Goal: Book appointment/travel/reservation

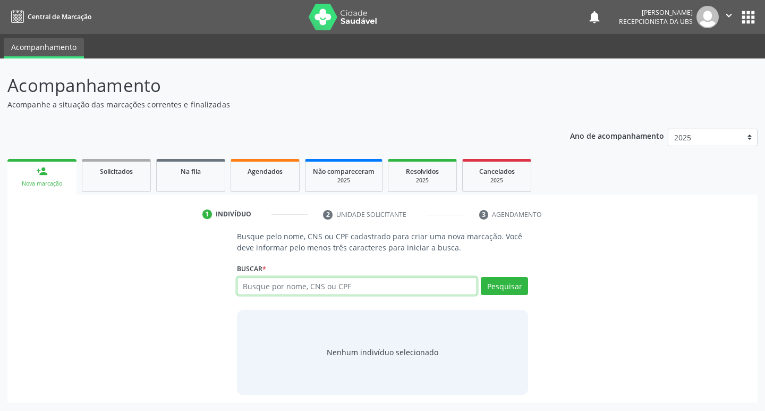
click at [405, 283] on input "text" at bounding box center [357, 286] width 241 height 18
click at [273, 288] on input "[PERSON_NAME] DE AMORIM" at bounding box center [357, 286] width 241 height 18
type input "[PERSON_NAME] DE AMORIM"
click at [509, 290] on button "Pesquisar" at bounding box center [504, 286] width 47 height 18
type input "COSMO LOPES DE AMORIM"
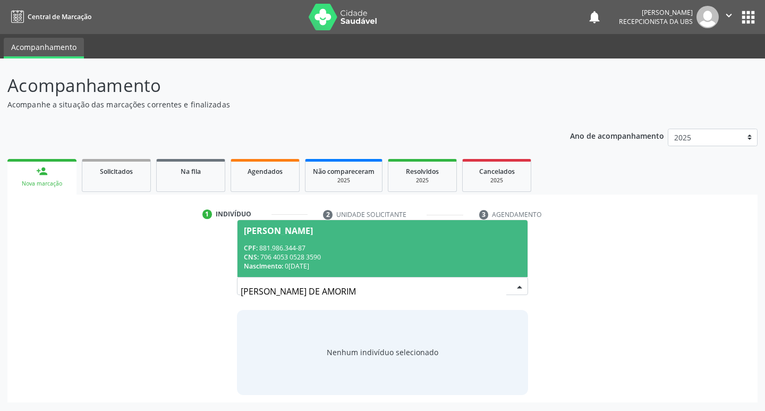
click at [359, 253] on div "CNS: 706 4053 0528 3590" at bounding box center [383, 257] width 278 height 9
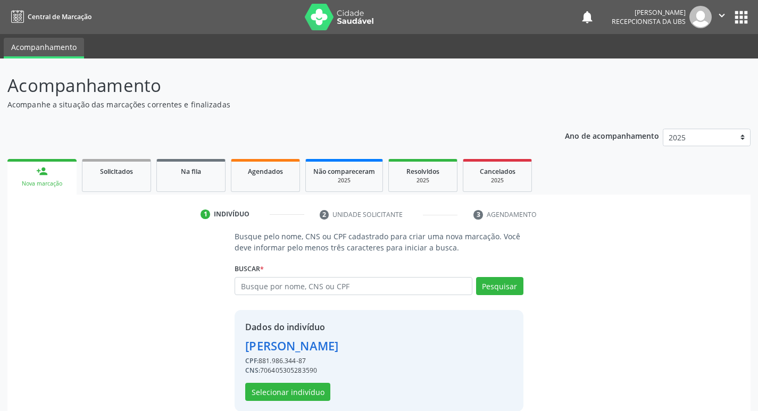
scroll to position [15, 0]
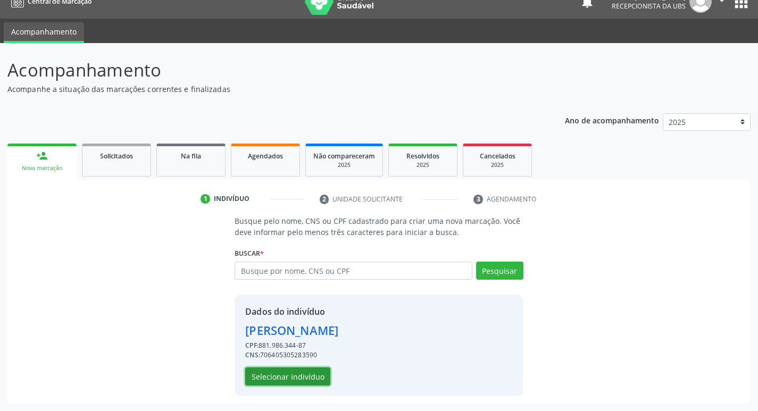
click at [285, 378] on button "Selecionar indivíduo" at bounding box center [287, 376] width 85 height 18
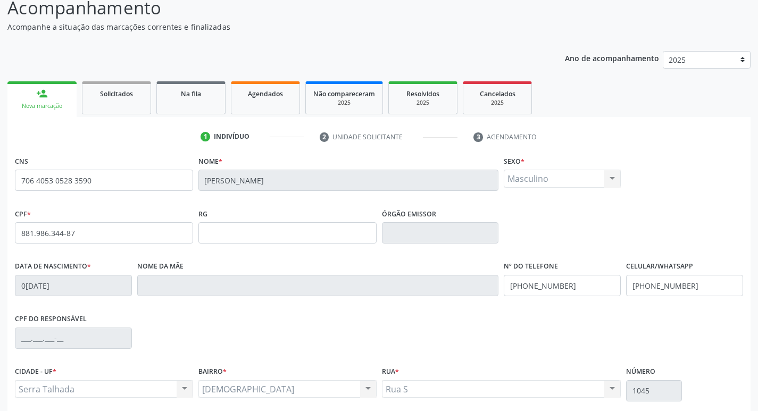
scroll to position [165, 0]
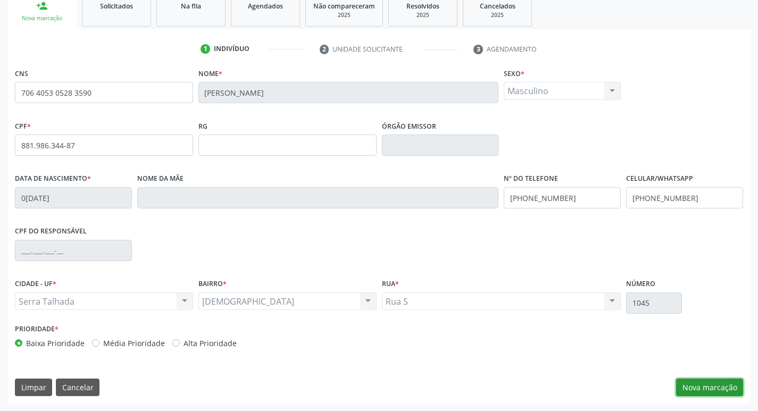
click at [687, 386] on button "Nova marcação" at bounding box center [709, 387] width 67 height 18
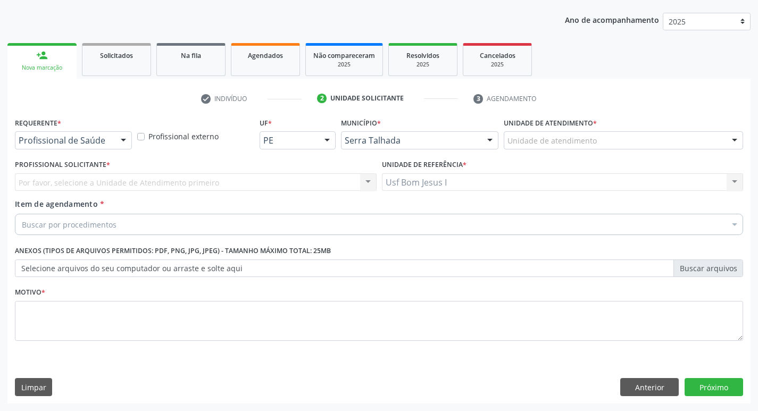
scroll to position [116, 0]
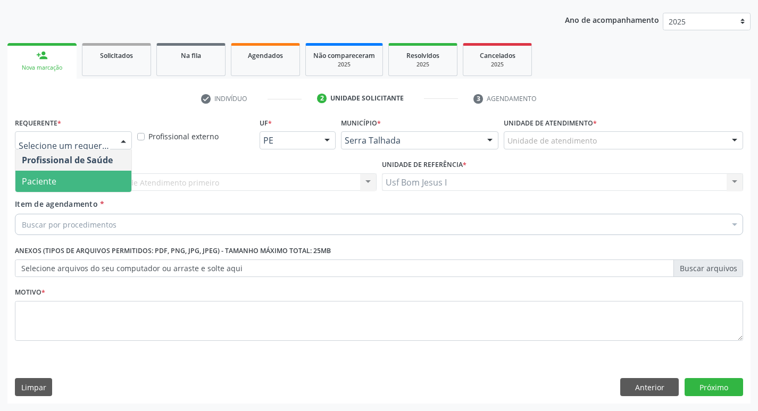
click at [81, 176] on span "Paciente" at bounding box center [73, 181] width 116 height 21
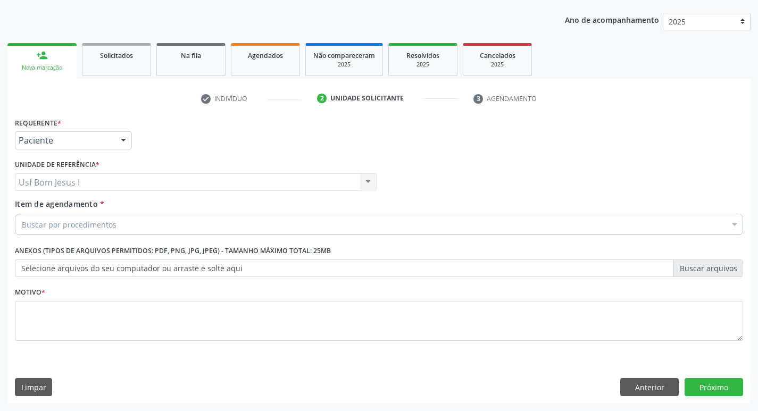
scroll to position [0, 0]
click at [125, 227] on div "Buscar por procedimentos" at bounding box center [379, 224] width 728 height 21
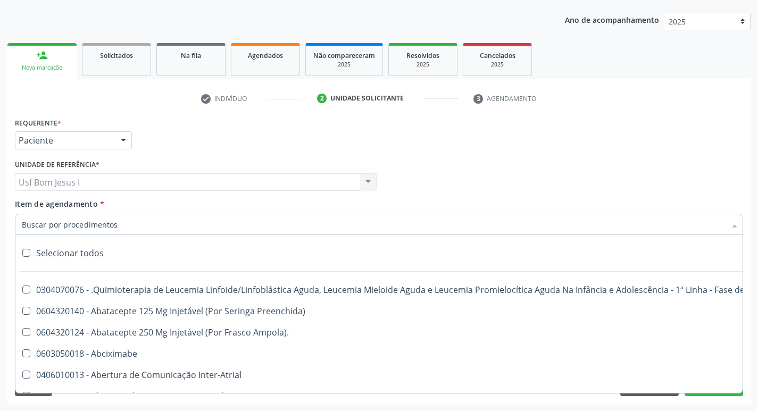
click at [91, 229] on input "Item de agendamento *" at bounding box center [373, 224] width 703 height 21
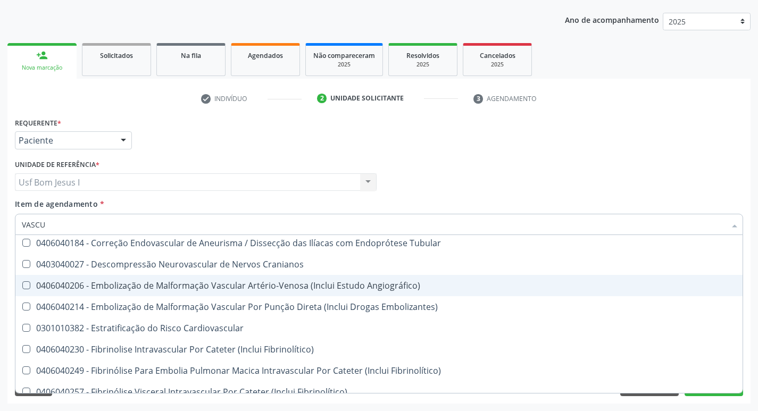
scroll to position [177, 0]
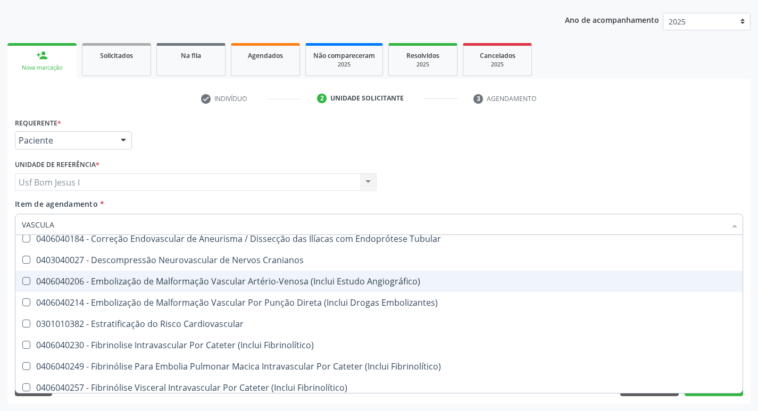
type input "VASCULAR"
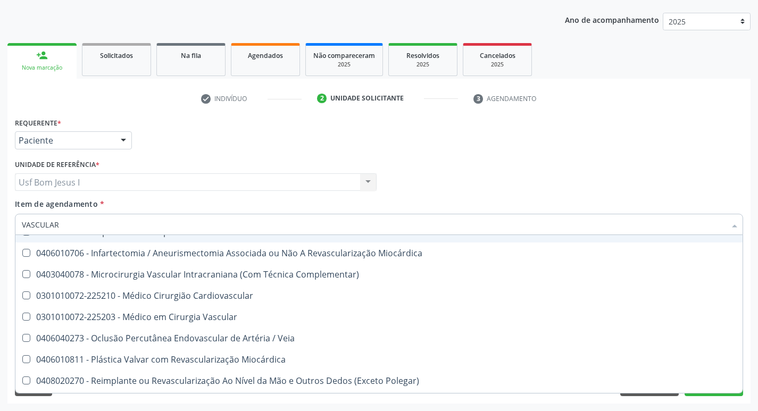
scroll to position [355, 0]
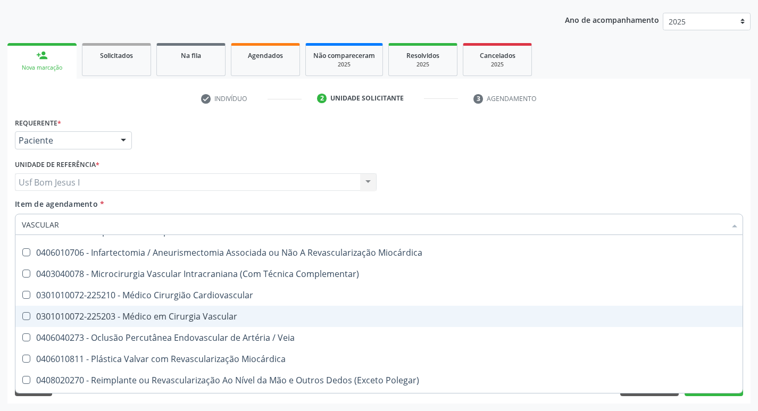
click at [241, 318] on div "0301010072-225203 - Médico em Cirurgia Vascular" at bounding box center [379, 316] width 714 height 9
checkbox Vascular "true"
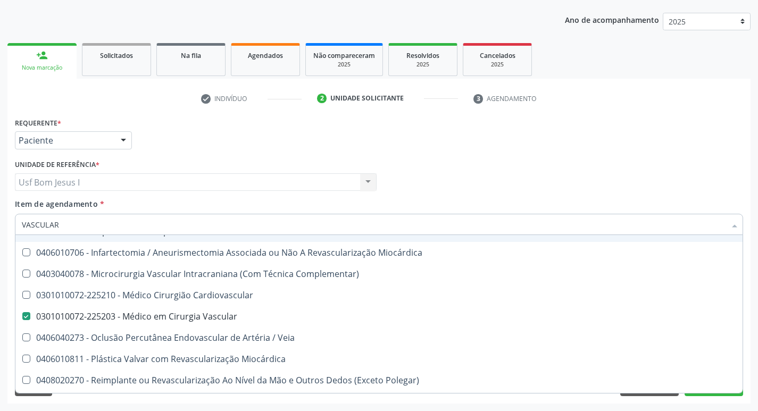
type input "VASCULAR"
click at [462, 188] on div "Profissional Solicitante Por favor, selecione a Unidade de Atendimento primeiro…" at bounding box center [378, 177] width 733 height 41
checkbox Cardiovasculares "true"
checkbox Vascular "false"
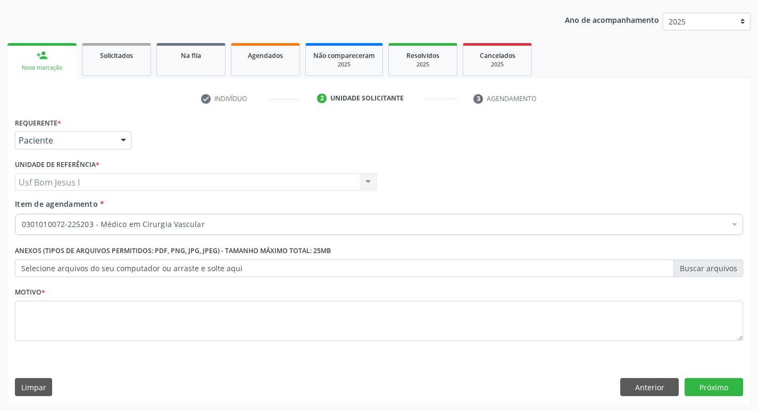
scroll to position [0, 0]
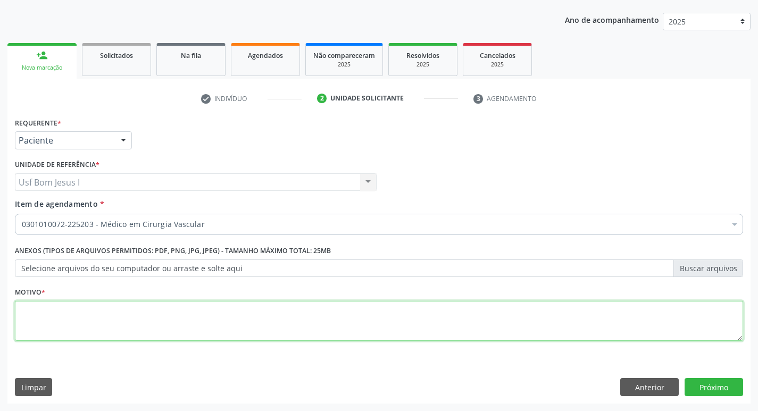
click at [179, 332] on textarea at bounding box center [379, 321] width 728 height 40
type textarea ";"
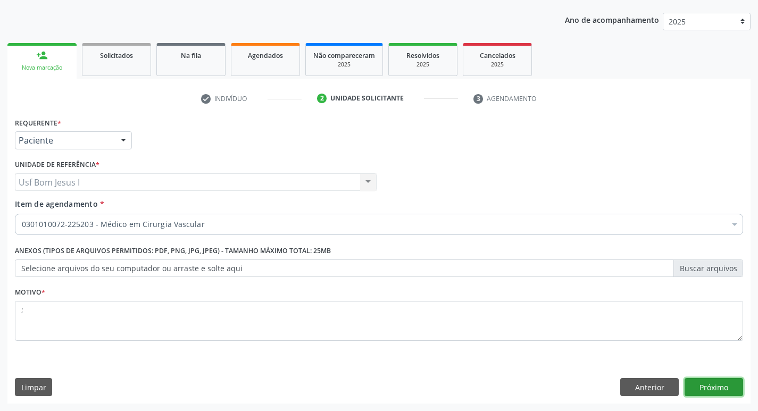
click at [711, 390] on button "Próximo" at bounding box center [713, 387] width 58 height 18
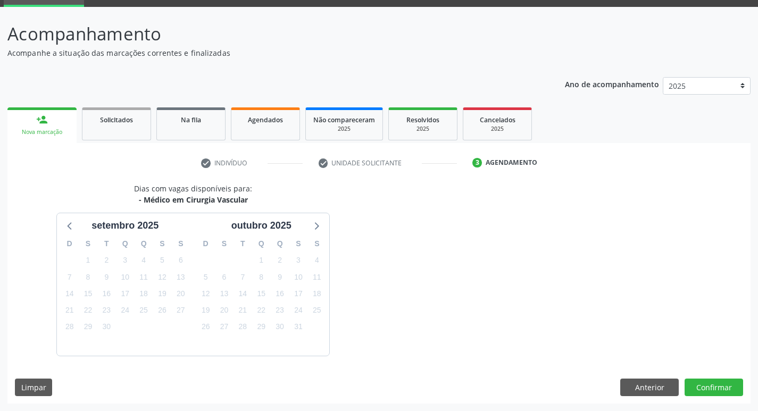
scroll to position [83, 0]
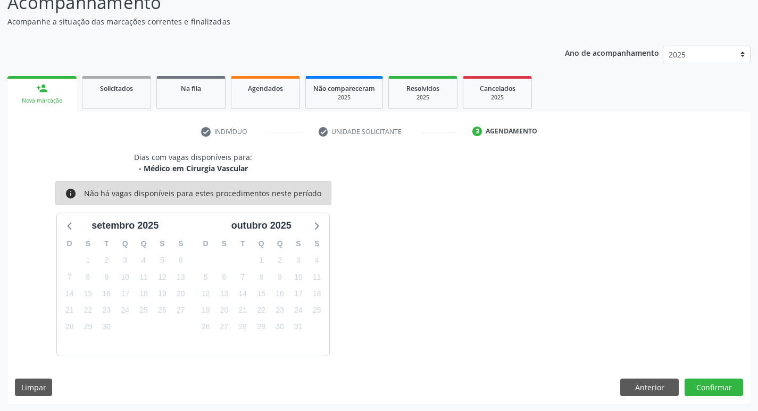
drag, startPoint x: 173, startPoint y: 171, endPoint x: 264, endPoint y: 172, distance: 90.4
click at [259, 172] on div "Dias com vagas disponíveis para: - Médico em Cirurgia Vascular info Não há vaga…" at bounding box center [193, 254] width 372 height 204
click at [270, 172] on div "Dias com vagas disponíveis para: - Médico em Cirurgia Vascular info Não há vaga…" at bounding box center [193, 254] width 372 height 204
click at [654, 381] on button "Anterior" at bounding box center [649, 387] width 58 height 18
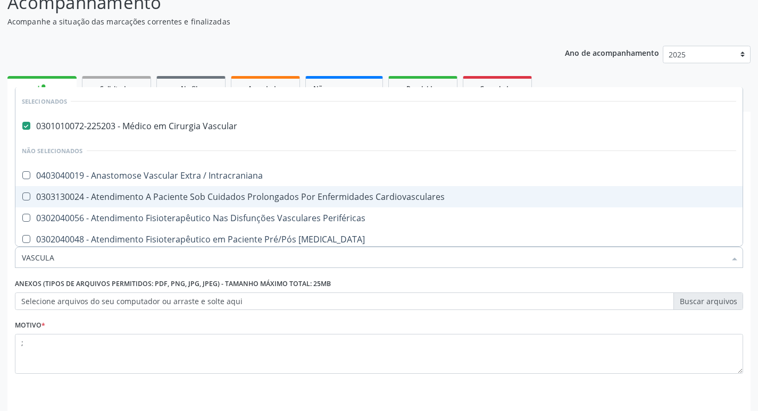
type input "VASCULAR"
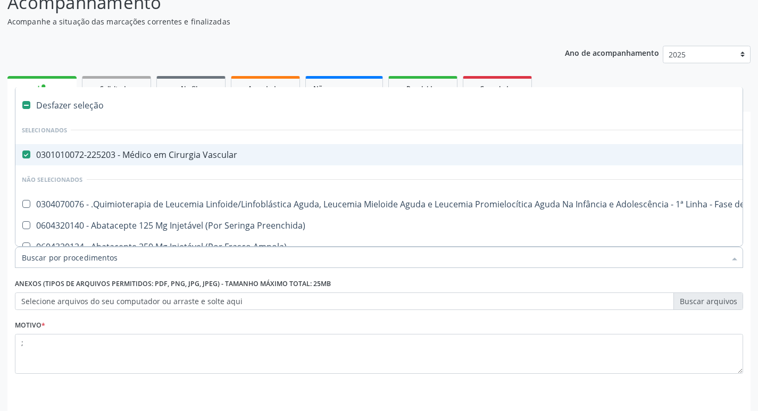
click at [29, 156] on Vascular at bounding box center [26, 154] width 8 height 8
click at [22, 156] on Vascular "checkbox" at bounding box center [18, 154] width 7 height 7
checkbox Vascular "false"
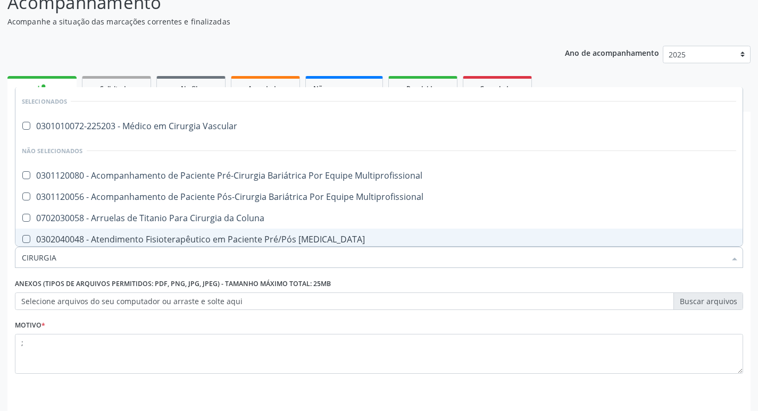
type input "CIRURGIA"
click at [96, 263] on input "CIRURGIA" at bounding box center [373, 257] width 703 height 21
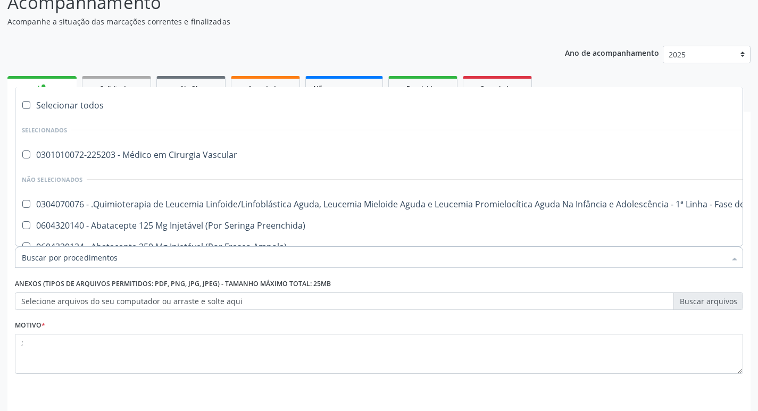
click at [567, 60] on div "Ano de acompanhamento 2025 2024" at bounding box center [658, 56] width 186 height 36
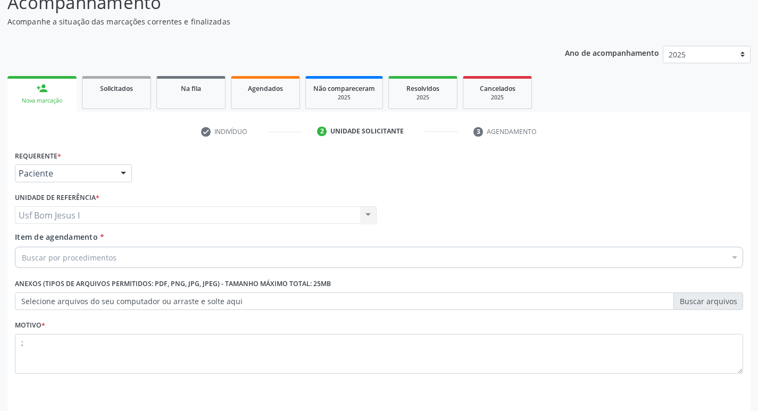
click at [204, 251] on div "Buscar por procedimentos" at bounding box center [379, 257] width 728 height 21
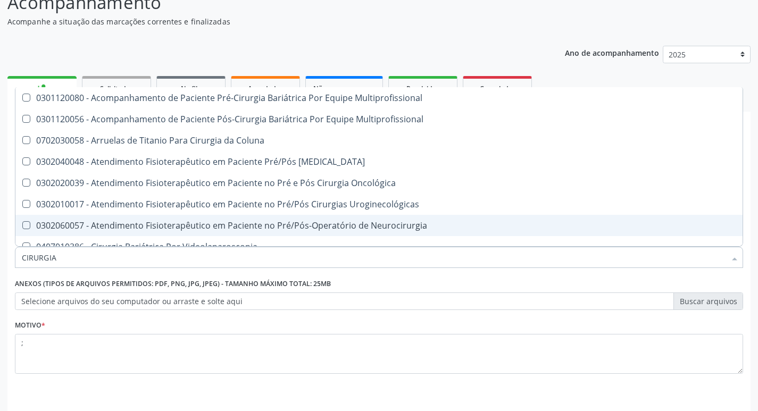
type input "CIRURGIA"
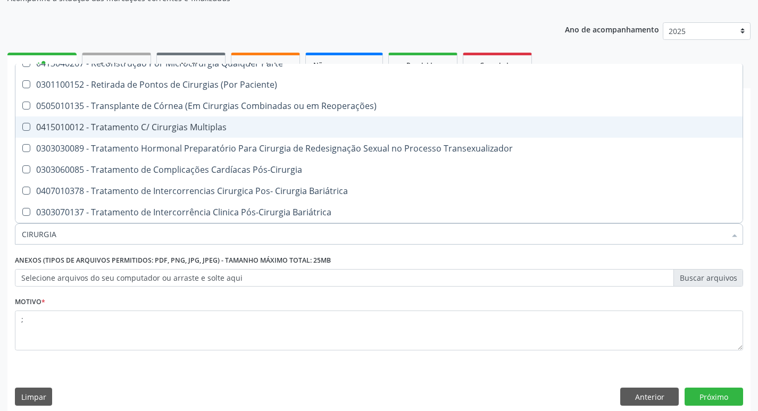
scroll to position [116, 0]
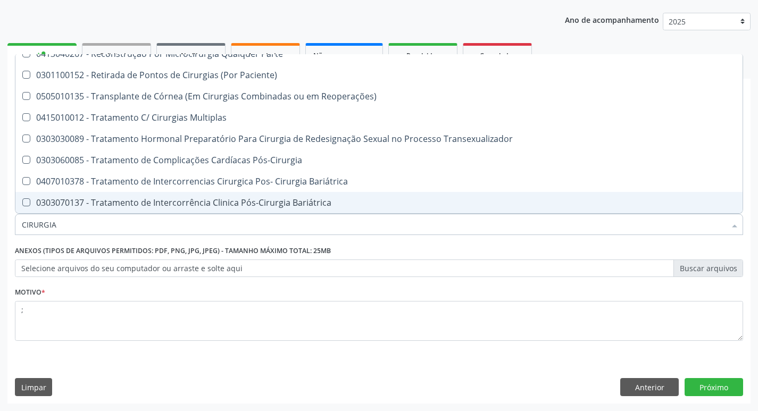
click at [226, 231] on input "CIRURGIA" at bounding box center [373, 224] width 703 height 21
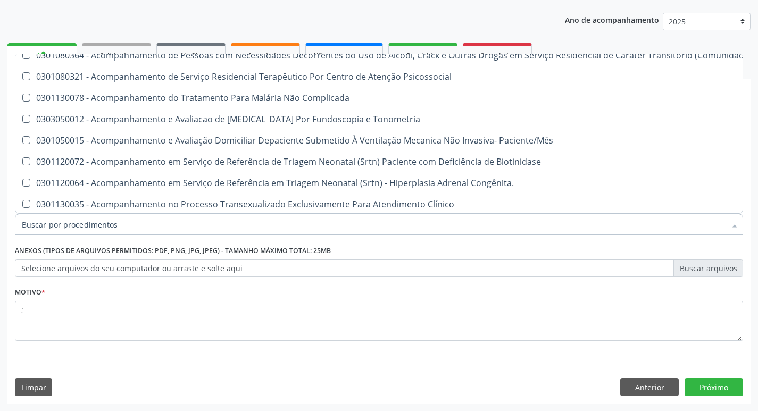
scroll to position [1416, 0]
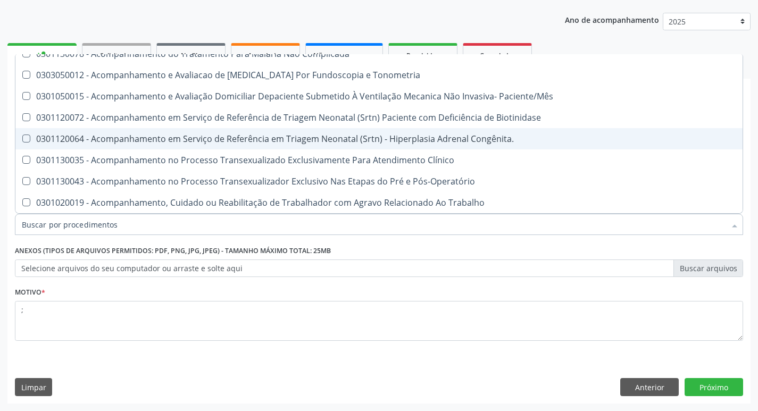
drag, startPoint x: 493, startPoint y: 374, endPoint x: 644, endPoint y: 397, distance: 152.8
click at [497, 373] on div "Requerente * Paciente Profissional de Saúde Paciente Nenhum resultado encontrad…" at bounding box center [378, 259] width 743 height 289
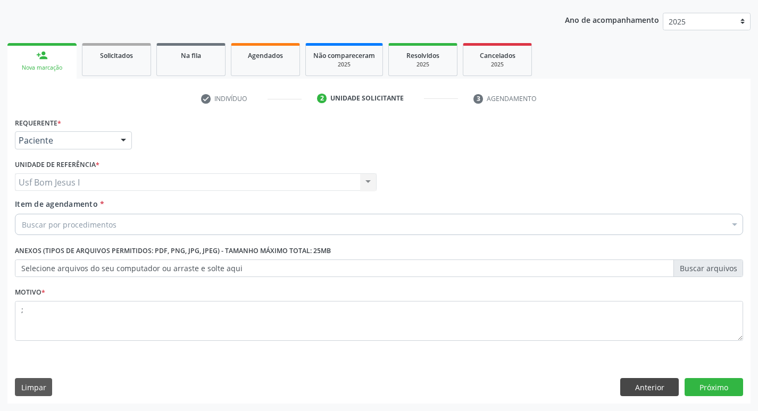
scroll to position [0, 0]
click at [644, 389] on button "Anterior" at bounding box center [649, 387] width 58 height 18
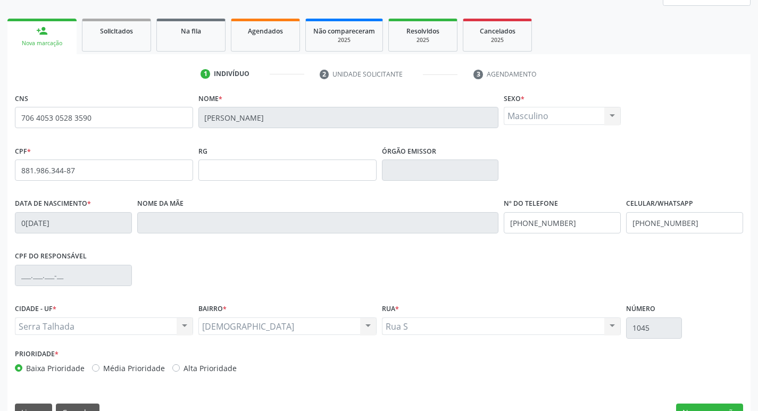
scroll to position [165, 0]
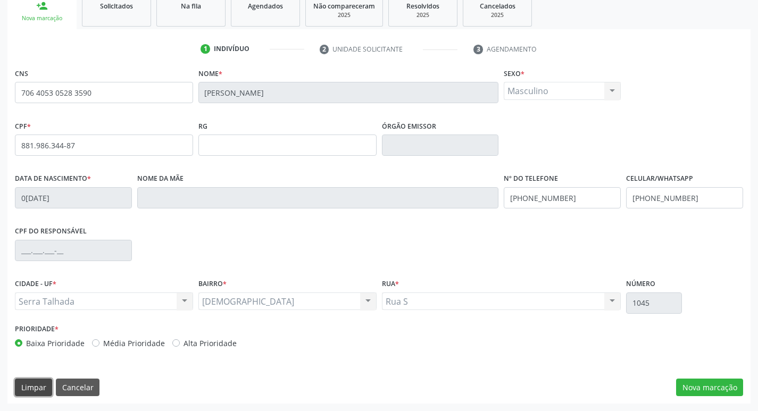
click at [28, 388] on button "Limpar" at bounding box center [33, 387] width 37 height 18
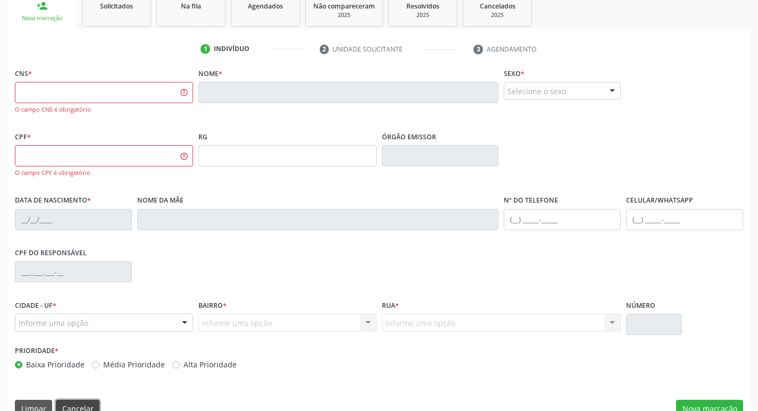
click at [84, 403] on button "Cancelar" at bounding box center [78, 409] width 44 height 18
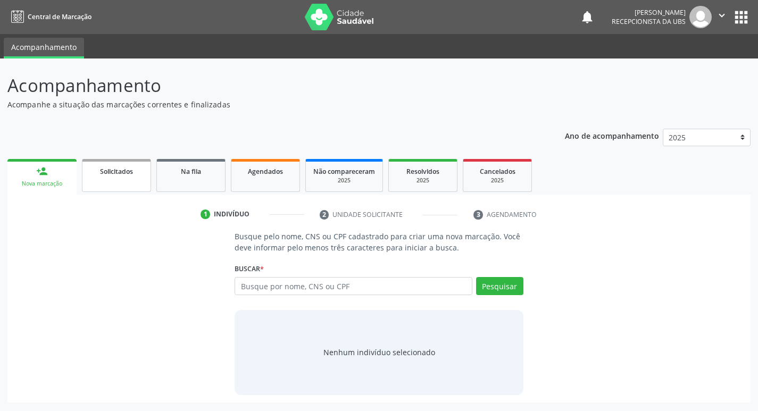
scroll to position [0, 0]
click at [373, 289] on input "text" at bounding box center [357, 286] width 241 height 18
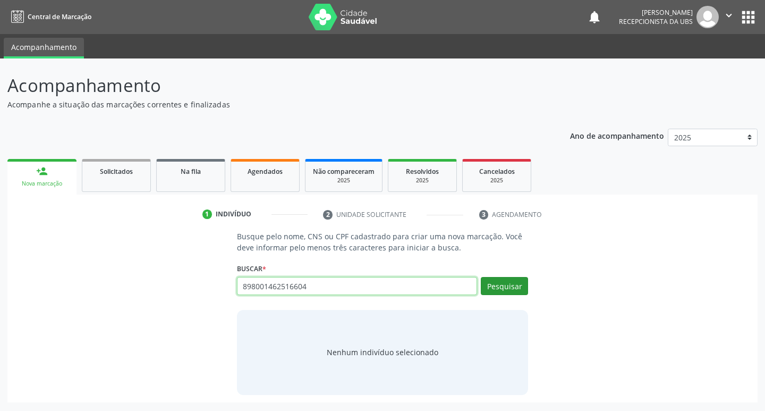
type input "898001462516604"
click at [501, 285] on button "Pesquisar" at bounding box center [504, 286] width 47 height 18
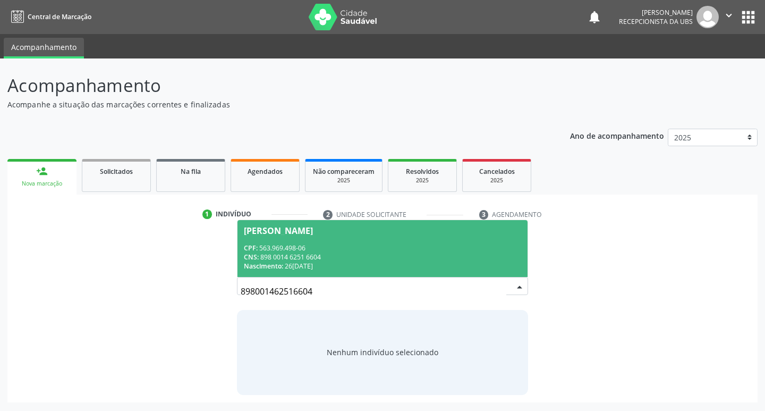
click at [319, 256] on div "CNS: 898 0014 6251 6604" at bounding box center [383, 257] width 278 height 9
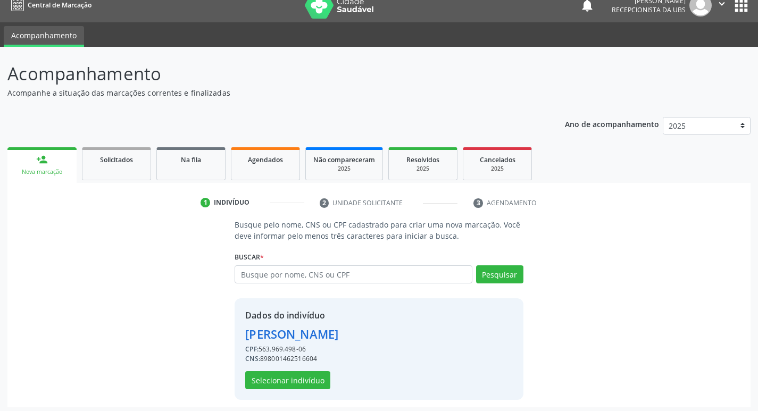
scroll to position [15, 0]
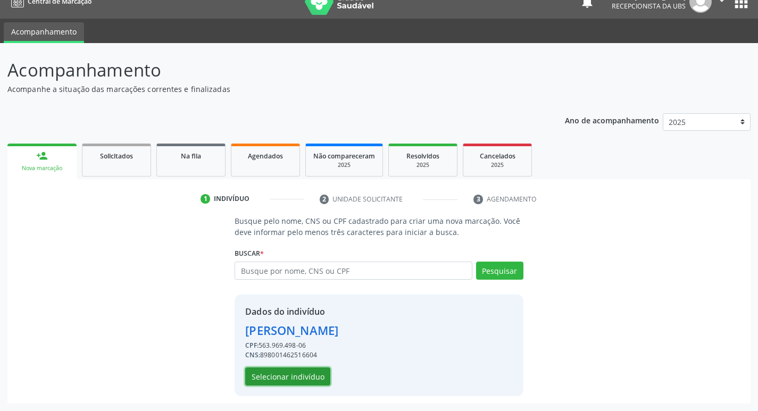
click at [271, 383] on button "Selecionar indivíduo" at bounding box center [287, 376] width 85 height 18
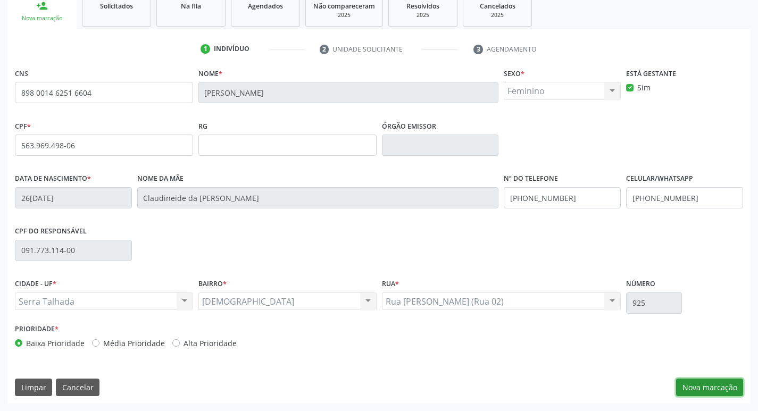
click at [688, 385] on button "Nova marcação" at bounding box center [709, 387] width 67 height 18
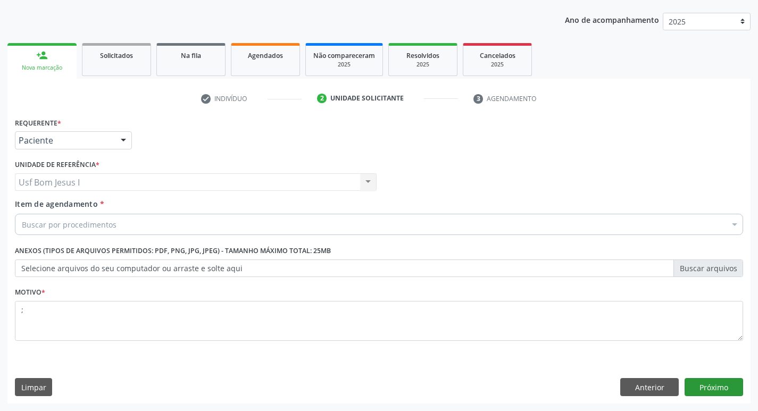
scroll to position [116, 0]
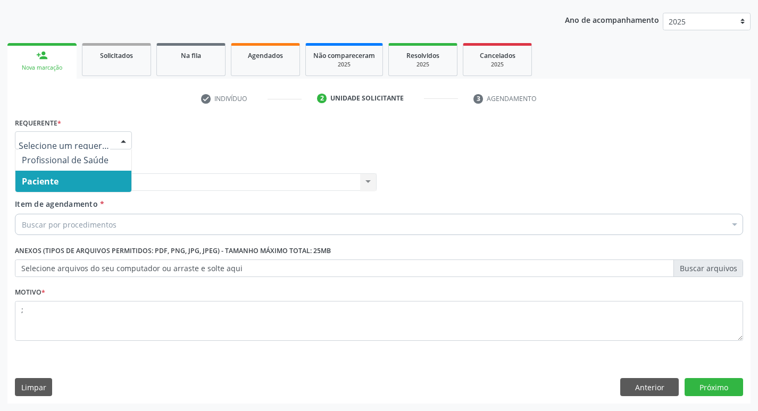
click at [67, 179] on span "Paciente" at bounding box center [73, 181] width 116 height 21
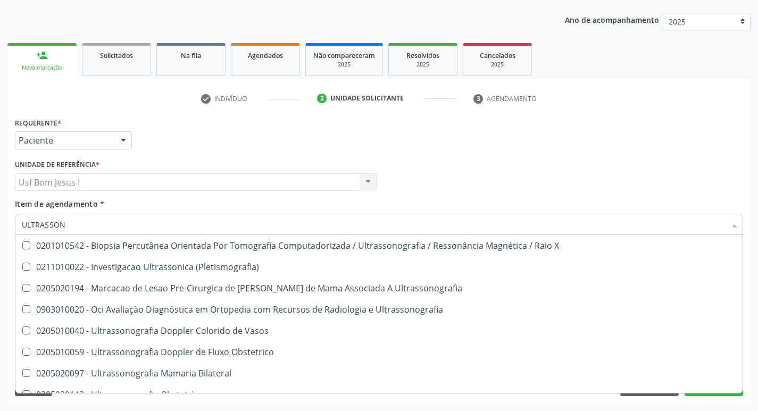
type input "ULTRASSONO"
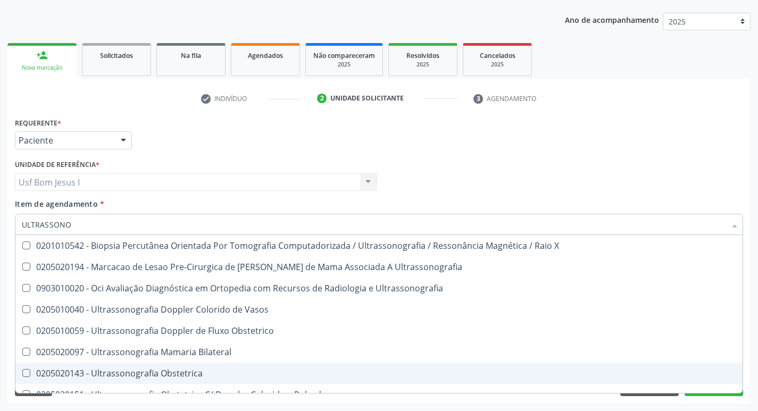
click at [145, 375] on div "0205020143 - Ultrassonografia Obstetrica" at bounding box center [379, 373] width 714 height 9
checkbox Obstetrica "true"
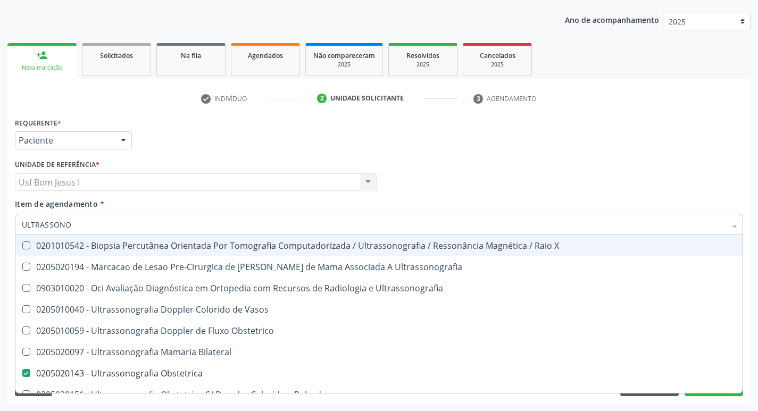
click at [516, 170] on div "Profissional Solicitante Por favor, selecione a Unidade de Atendimento primeiro…" at bounding box center [378, 177] width 733 height 41
checkbox Ultrassonografia "true"
checkbox Obstetrica "false"
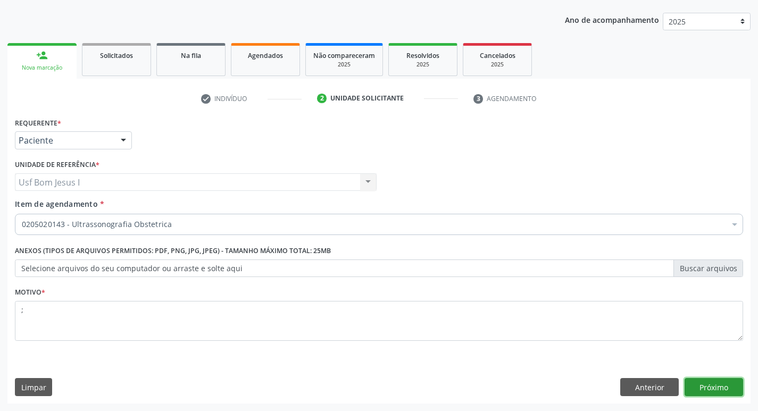
click at [705, 387] on button "Próximo" at bounding box center [713, 387] width 58 height 18
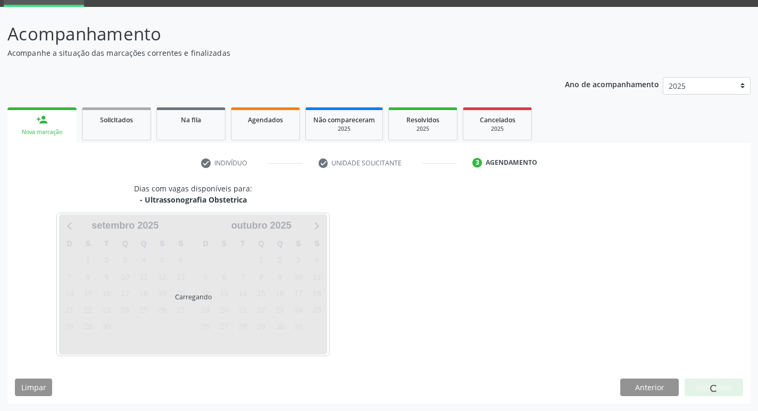
scroll to position [52, 0]
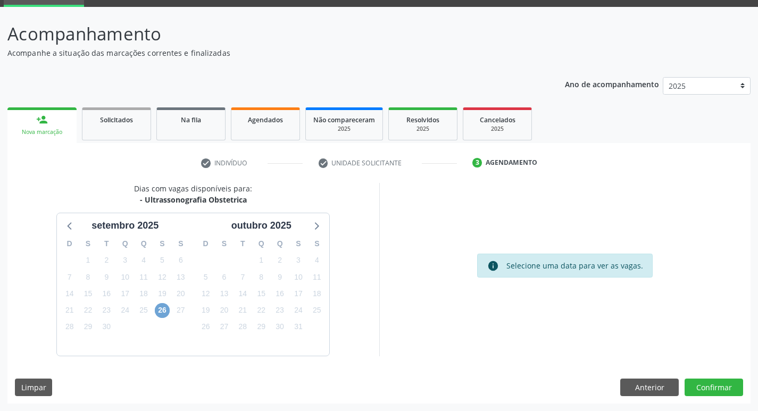
click at [163, 314] on span "26" at bounding box center [162, 310] width 15 height 15
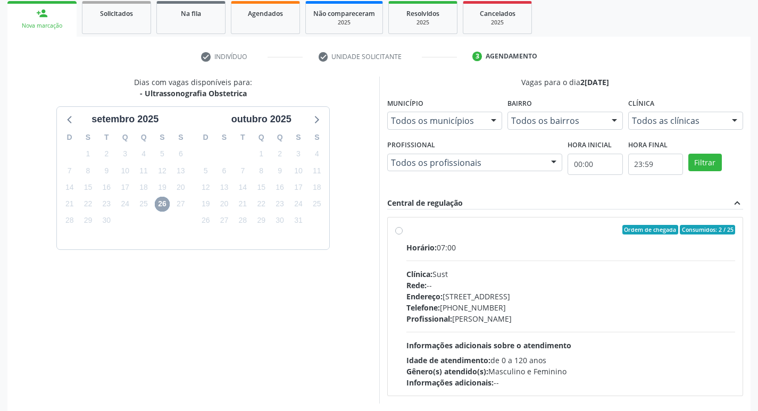
scroll to position [205, 0]
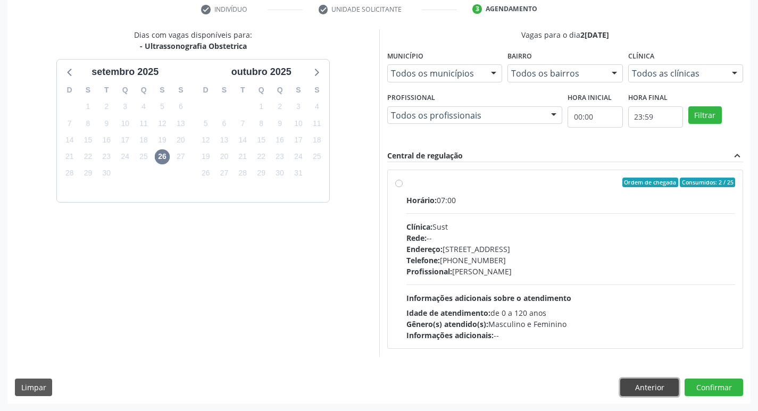
click at [642, 390] on button "Anterior" at bounding box center [649, 387] width 58 height 18
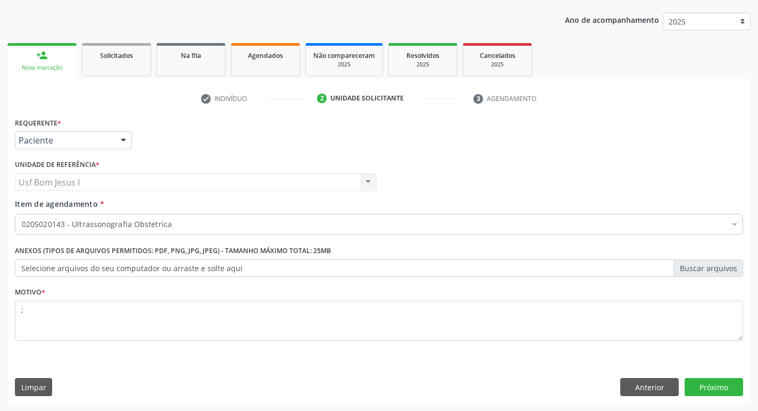
scroll to position [116, 0]
click at [634, 388] on button "Anterior" at bounding box center [649, 387] width 58 height 18
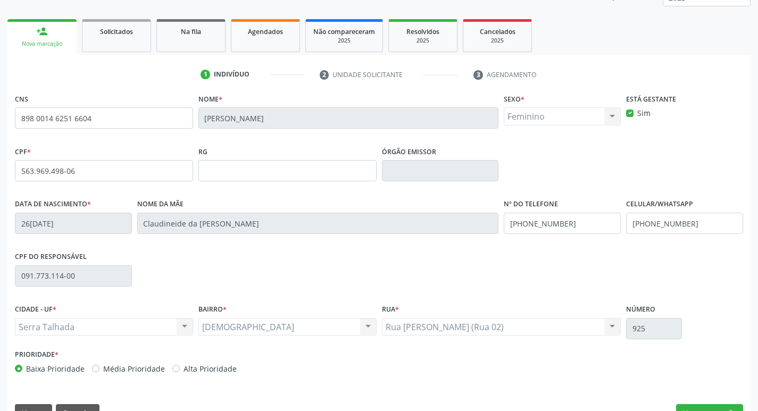
scroll to position [165, 0]
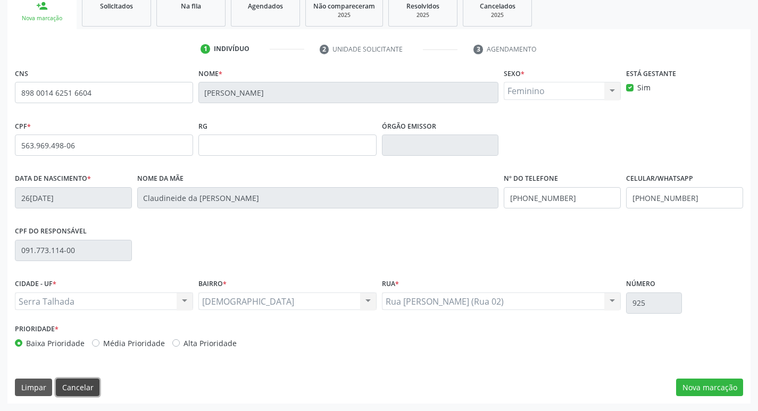
click at [76, 391] on button "Cancelar" at bounding box center [78, 387] width 44 height 18
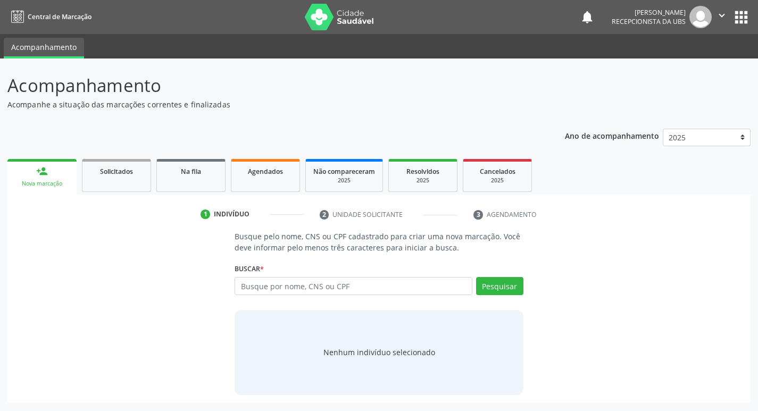
scroll to position [0, 0]
click at [349, 287] on input "text" at bounding box center [357, 286] width 241 height 18
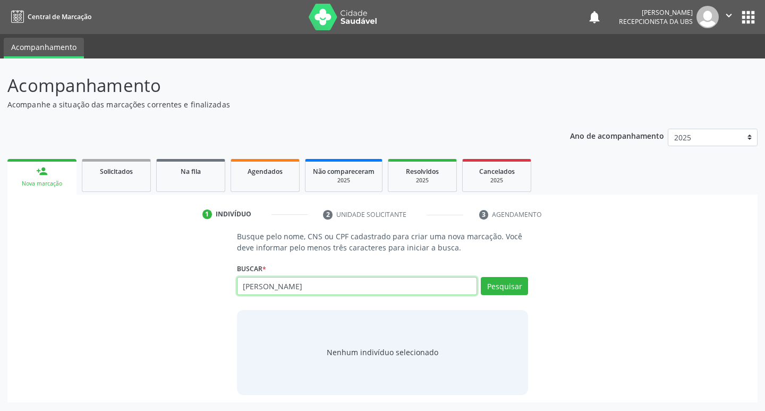
click at [338, 287] on input "KATIA LERTICIA" at bounding box center [357, 286] width 241 height 18
type input "KATIA LERTICIA DA SILVA"
click at [491, 281] on button "Pesquisar" at bounding box center [504, 286] width 47 height 18
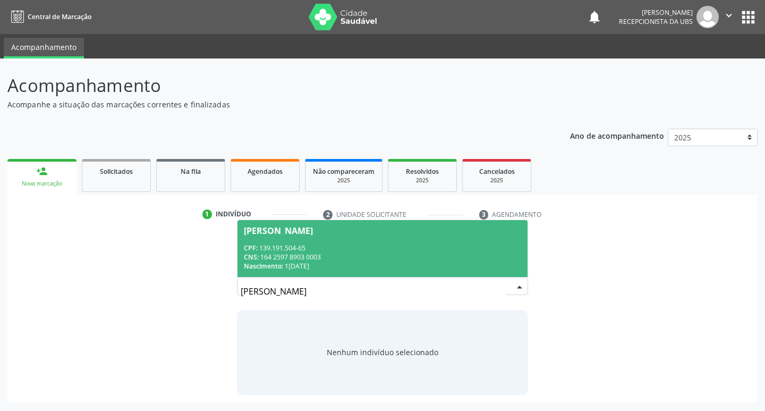
click at [305, 246] on div "CPF: 139.191.504-65" at bounding box center [383, 247] width 278 height 9
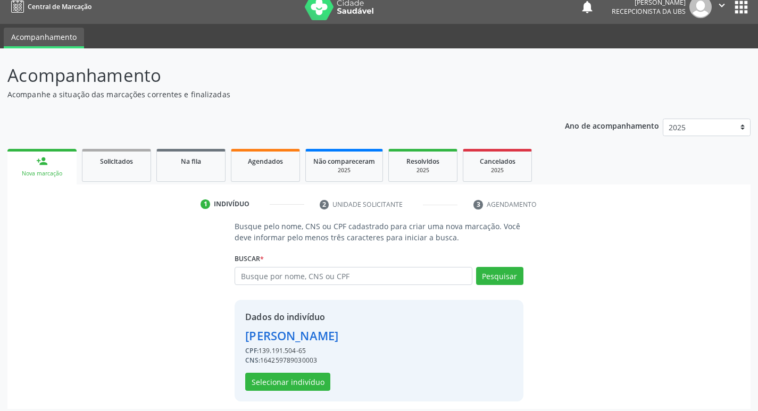
scroll to position [15, 0]
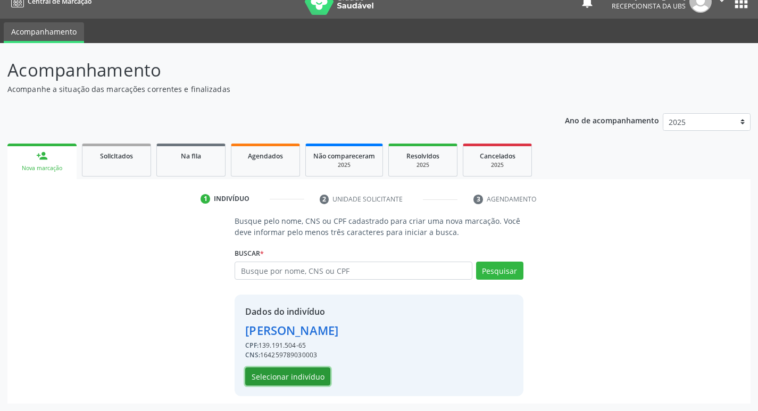
click at [302, 374] on button "Selecionar indivíduo" at bounding box center [287, 376] width 85 height 18
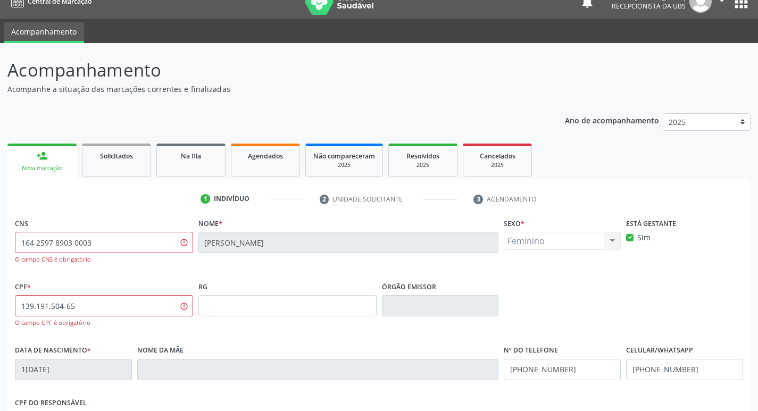
click at [315, 333] on div "RG" at bounding box center [287, 310] width 183 height 63
click at [112, 310] on input "139.191.504-65" at bounding box center [104, 305] width 178 height 21
click at [154, 341] on div "CPF * 139.191.504-65 O campo CPF é obrigatório" at bounding box center [103, 310] width 183 height 63
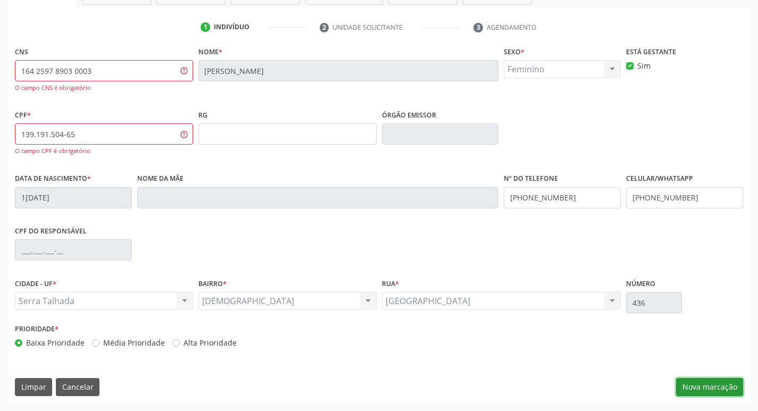
click at [710, 387] on button "Nova marcação" at bounding box center [709, 387] width 67 height 18
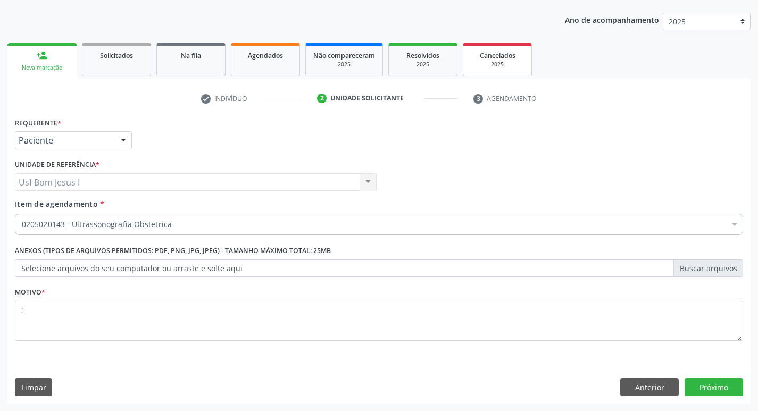
click at [512, 61] on div "2025" at bounding box center [496, 65] width 53 height 8
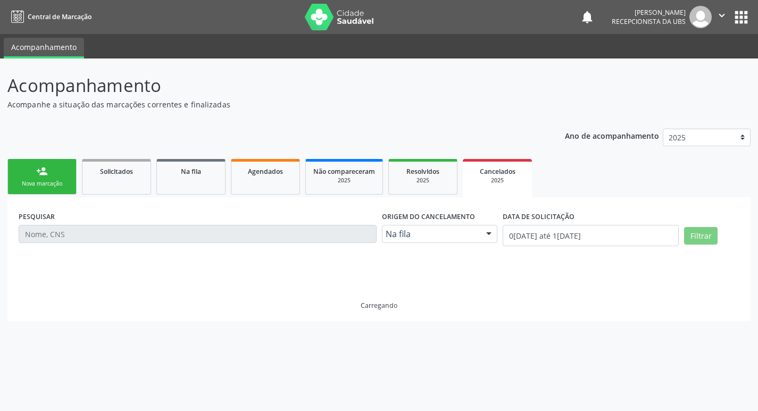
scroll to position [0, 0]
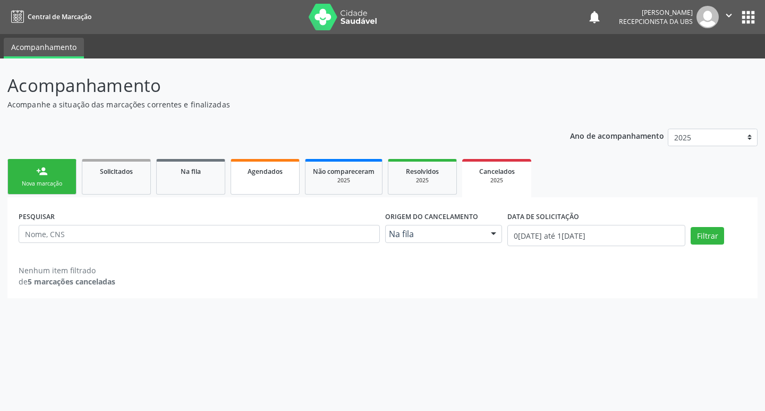
click at [250, 189] on link "Agendados" at bounding box center [265, 177] width 69 height 36
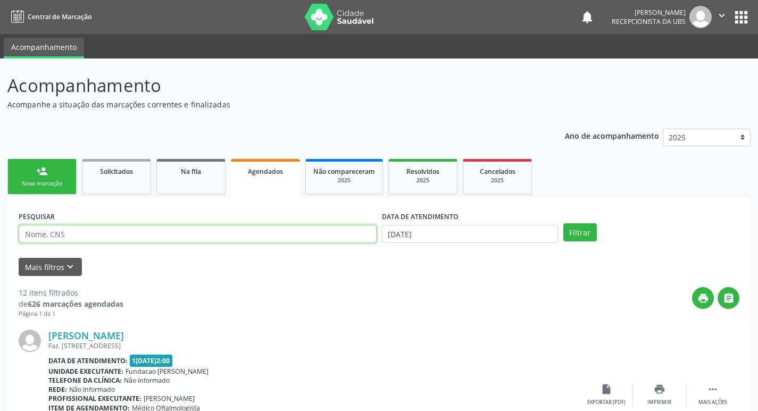
click at [134, 229] on input "text" at bounding box center [198, 234] width 358 height 18
type input "KATIA LERTICIA DA SILVA"
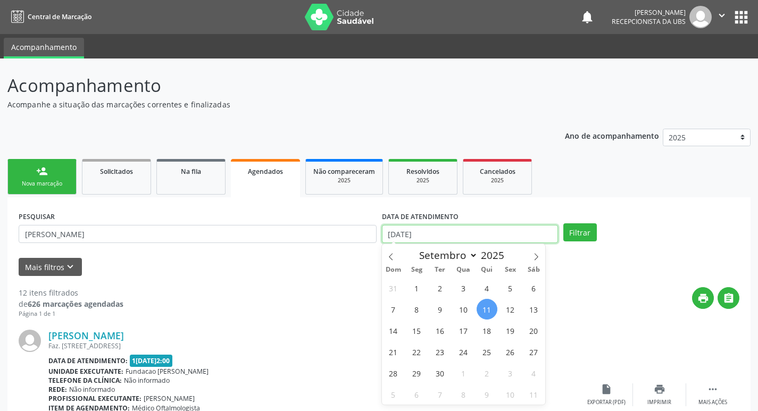
click at [441, 232] on input "11/09/2025" at bounding box center [470, 234] width 176 height 18
click at [508, 333] on span "19" at bounding box center [510, 330] width 21 height 21
type input "1[DATE]"
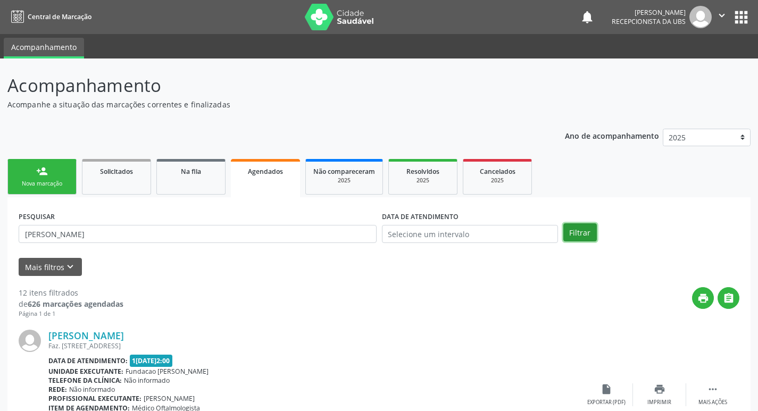
click at [586, 233] on button "Filtrar" at bounding box center [579, 232] width 33 height 18
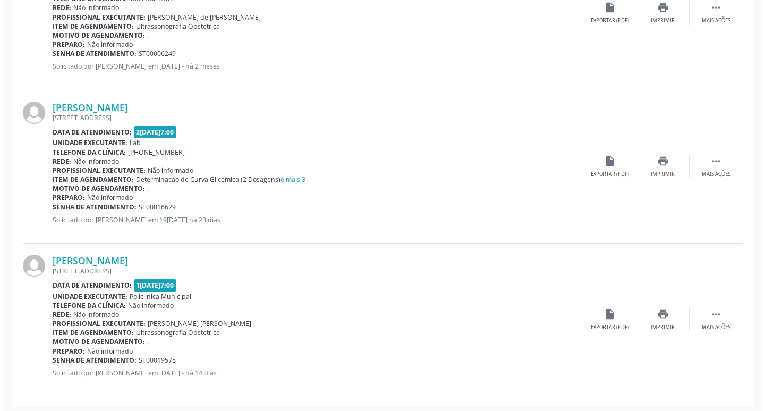
scroll to position [539, 0]
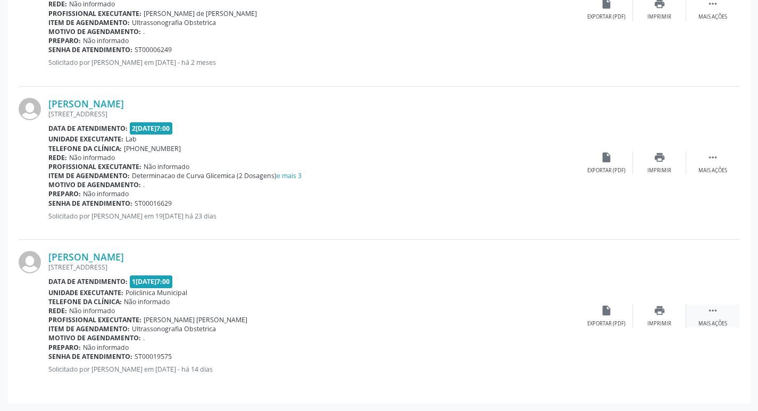
click at [717, 315] on icon "" at bounding box center [712, 311] width 12 height 12
click at [605, 313] on icon "cancel" at bounding box center [606, 311] width 12 height 12
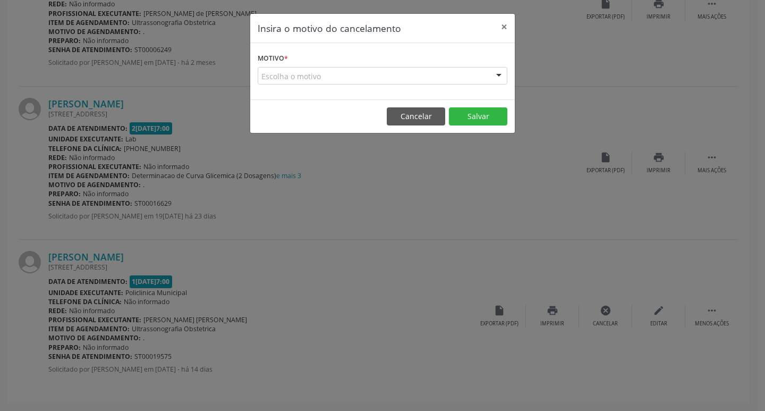
click at [346, 77] on div "Escolha o motivo" at bounding box center [383, 76] width 250 height 18
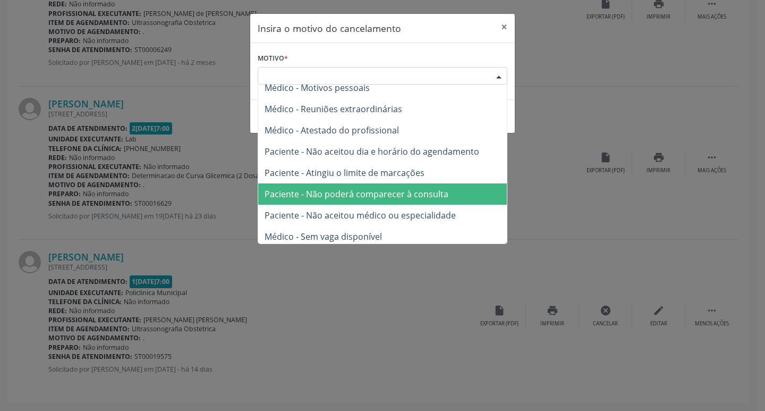
scroll to position [54, 0]
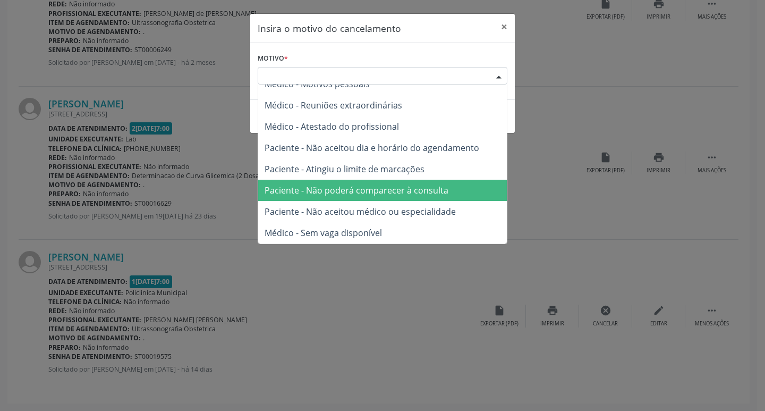
click at [431, 192] on span "Paciente - Não poderá comparecer à consulta" at bounding box center [357, 190] width 184 height 12
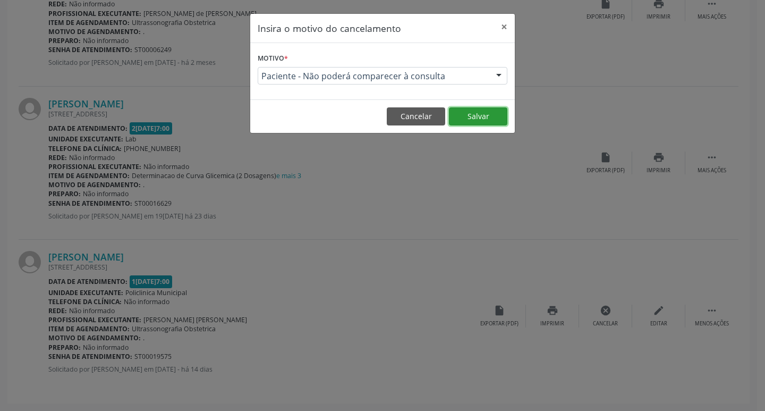
click at [468, 117] on button "Salvar" at bounding box center [478, 116] width 58 height 18
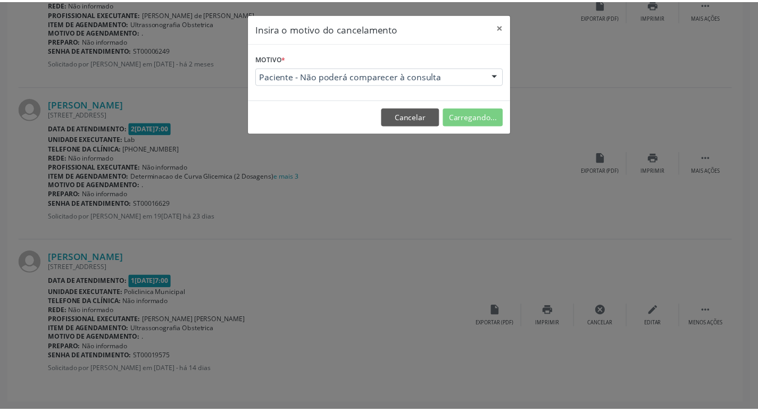
scroll to position [0, 0]
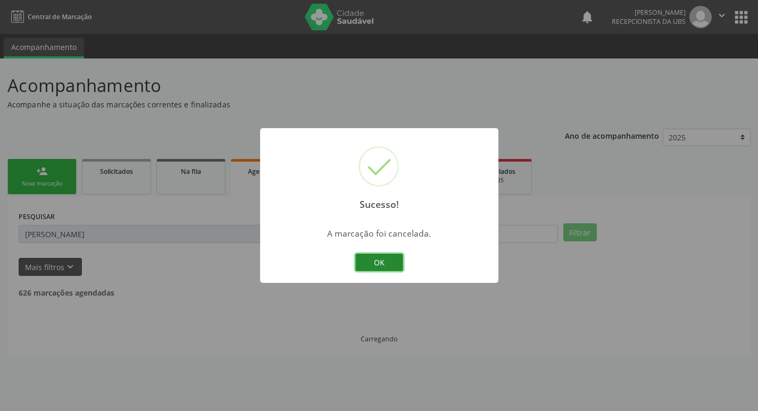
click at [389, 263] on button "OK" at bounding box center [379, 263] width 48 height 18
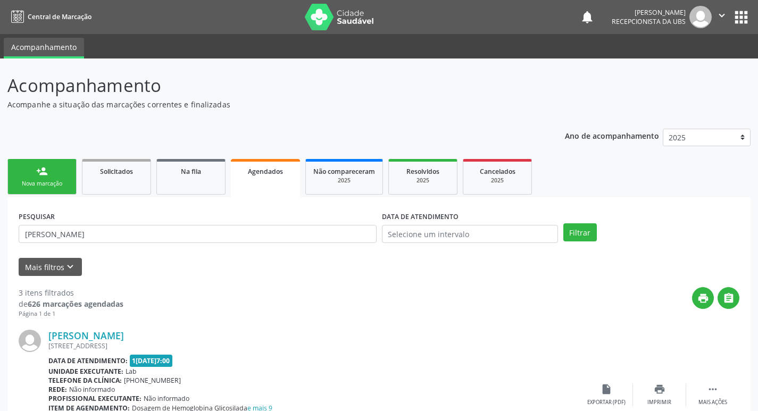
click at [48, 182] on div "Nova marcação" at bounding box center [41, 184] width 53 height 8
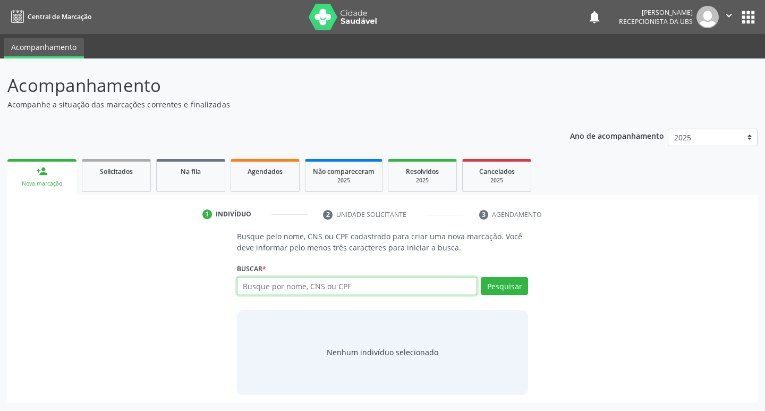
click at [362, 289] on input "text" at bounding box center [357, 286] width 241 height 18
type input "898001462516604"
click at [503, 284] on button "Pesquisar" at bounding box center [504, 286] width 47 height 18
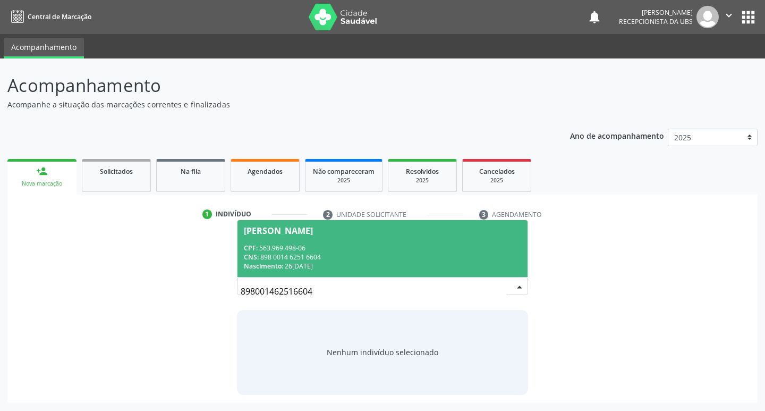
click at [377, 257] on div "CNS: 898 0014 6251 6604" at bounding box center [383, 257] width 278 height 9
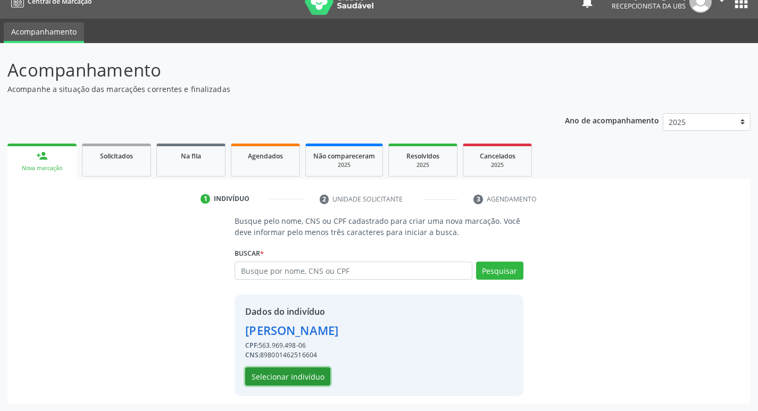
click at [271, 373] on button "Selecionar indivíduo" at bounding box center [287, 376] width 85 height 18
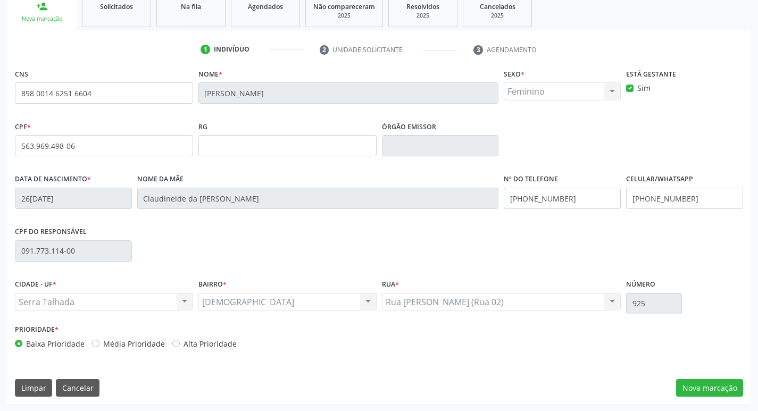
scroll to position [165, 0]
click at [705, 399] on div "CNS 898 0014 6251 6604 Nome * Kauany Mirely da Silva Leite Sexo * Feminino Masc…" at bounding box center [378, 234] width 743 height 338
drag, startPoint x: 703, startPoint y: 387, endPoint x: 687, endPoint y: 375, distance: 19.4
click at [702, 387] on button "Nova marcação" at bounding box center [709, 387] width 67 height 18
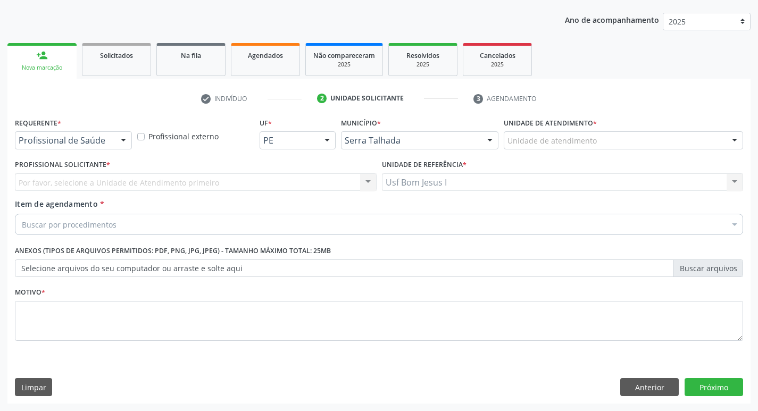
scroll to position [116, 0]
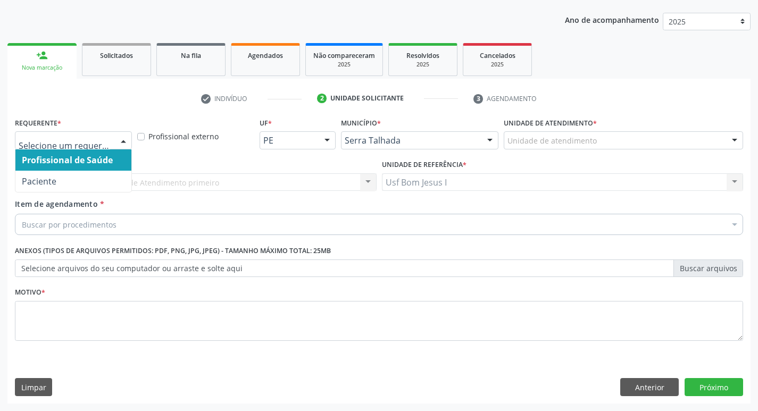
click at [71, 147] on div at bounding box center [73, 140] width 117 height 18
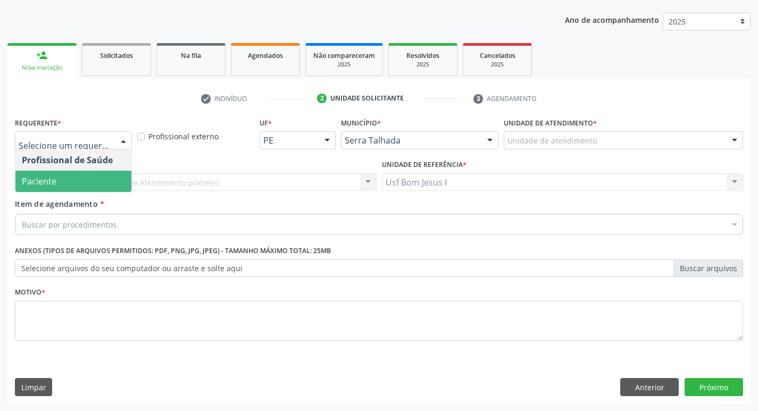
click at [68, 184] on span "Paciente" at bounding box center [73, 181] width 116 height 21
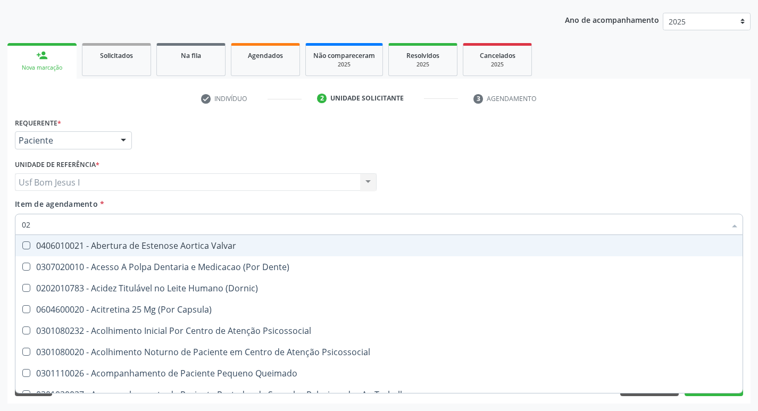
type input "020"
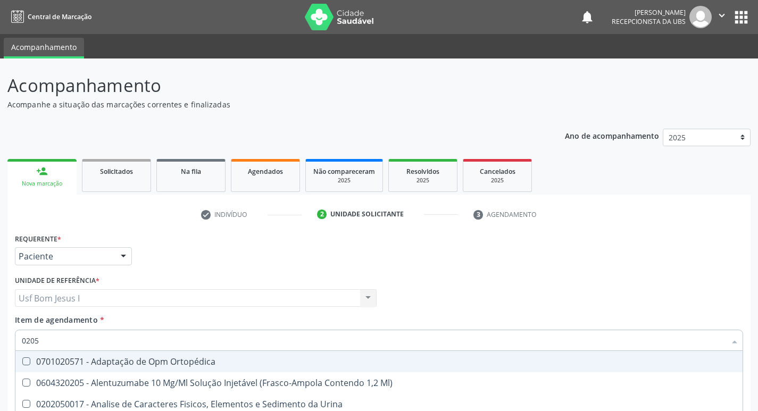
scroll to position [116, 0]
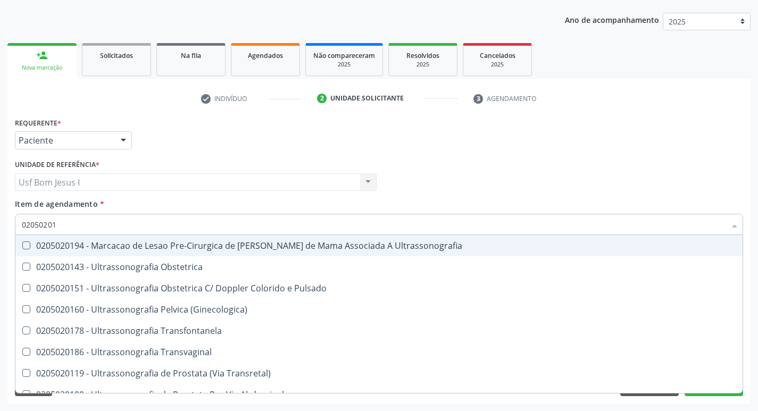
type input "020502014"
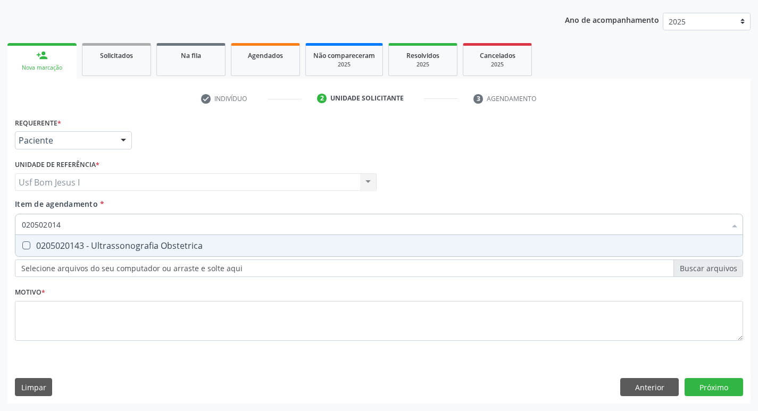
click at [114, 246] on div "0205020143 - Ultrassonografia Obstetrica" at bounding box center [379, 245] width 714 height 9
checkbox Obstetrica "true"
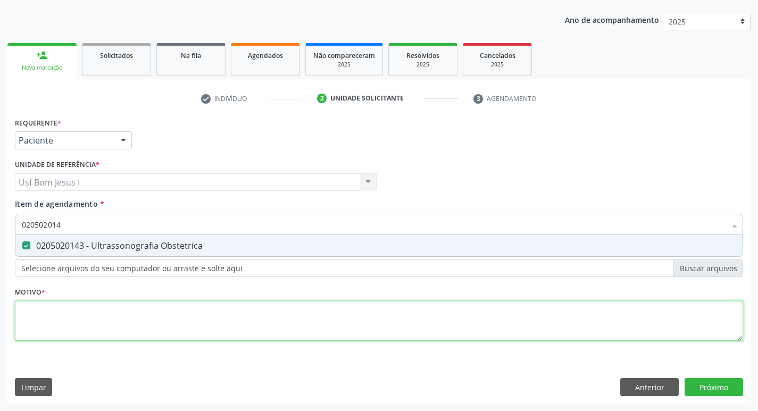
click at [92, 324] on div "Requerente * Paciente Profissional de Saúde Paciente Nenhum resultado encontrad…" at bounding box center [379, 235] width 728 height 241
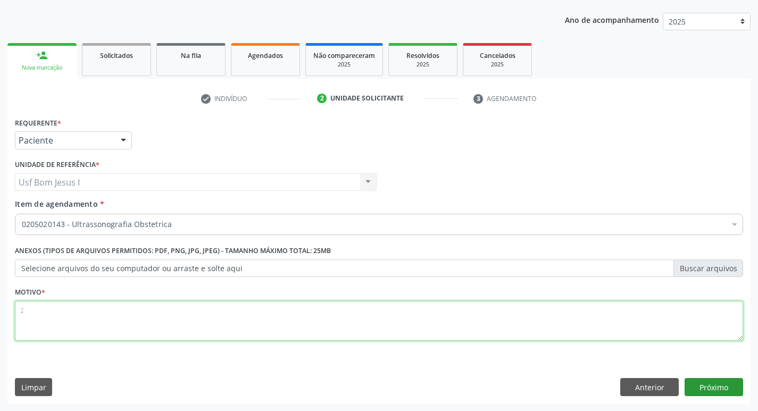
type textarea ";"
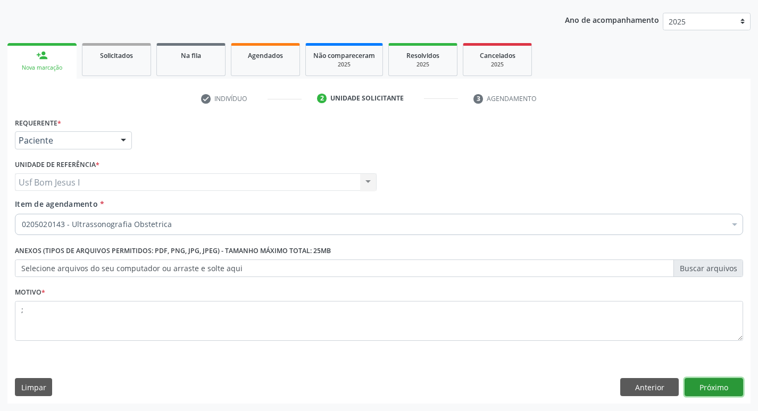
click at [726, 388] on button "Próximo" at bounding box center [713, 387] width 58 height 18
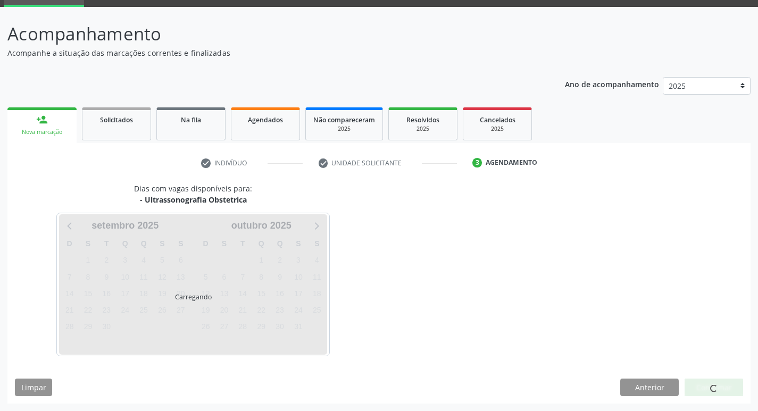
scroll to position [52, 0]
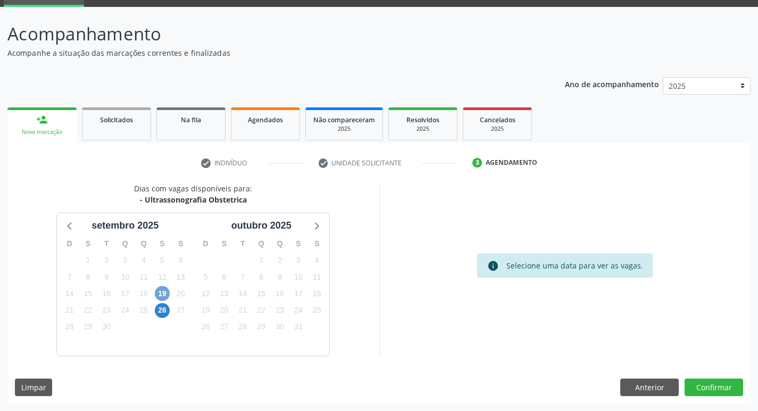
click at [165, 293] on span "19" at bounding box center [162, 293] width 15 height 15
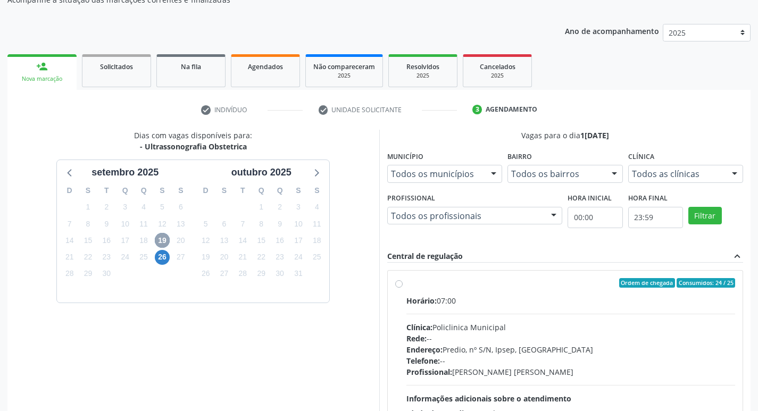
scroll to position [205, 0]
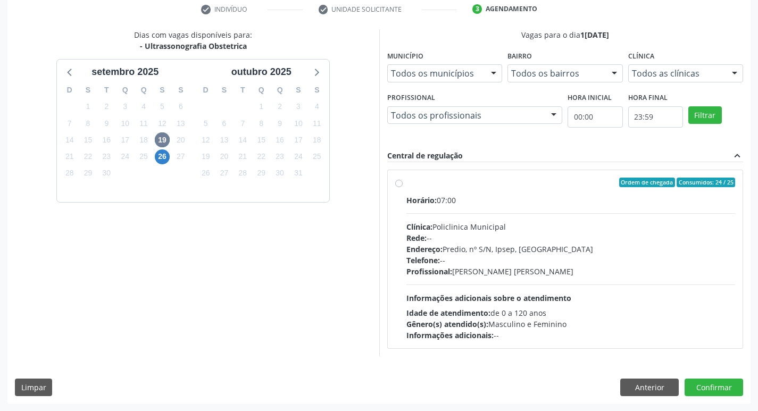
click at [575, 264] on div "Telefone: --" at bounding box center [570, 260] width 329 height 11
click at [402, 187] on input "Ordem de chegada Consumidos: 24 / 25 Horário: 07:00 Clínica: Policlinica Munici…" at bounding box center [398, 183] width 7 height 10
radio input "true"
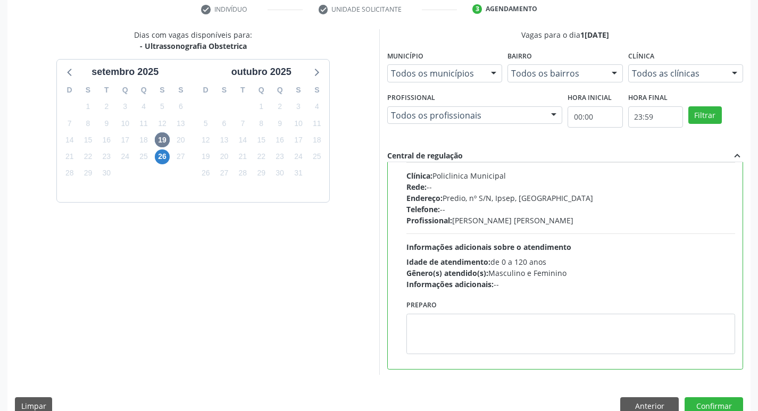
scroll to position [53, 0]
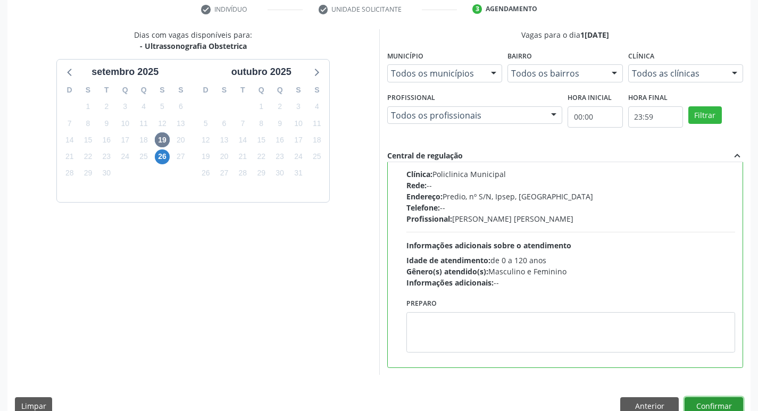
click at [729, 401] on button "Confirmar" at bounding box center [713, 406] width 58 height 18
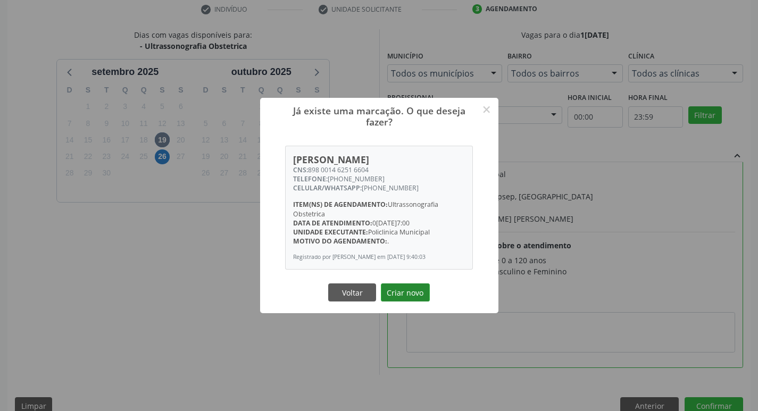
click at [410, 299] on button "Criar novo" at bounding box center [405, 292] width 49 height 18
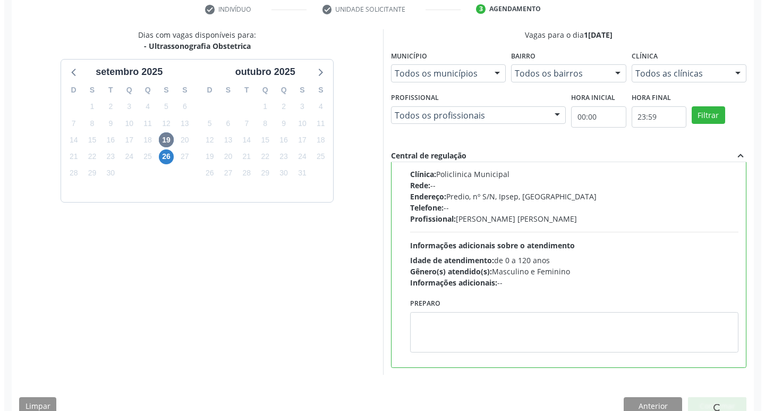
scroll to position [0, 0]
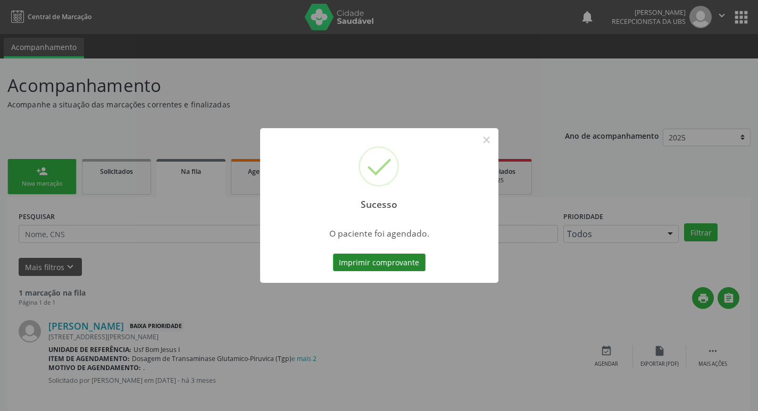
click at [388, 261] on button "Imprimir comprovante" at bounding box center [379, 263] width 92 height 18
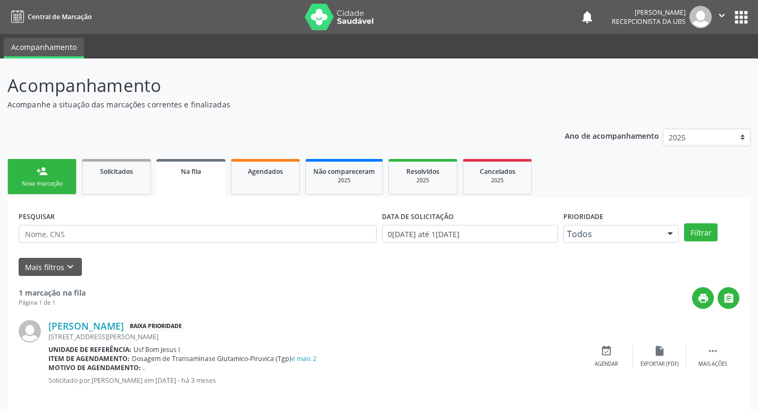
click at [45, 182] on div "Nova marcação" at bounding box center [41, 184] width 53 height 8
